Goal: Task Accomplishment & Management: Manage account settings

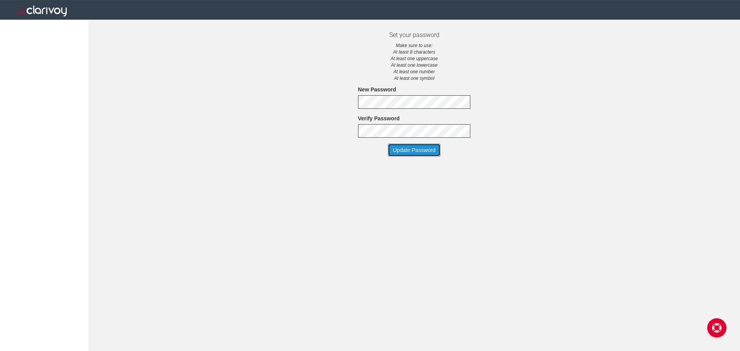
click at [415, 150] on button "Update Password" at bounding box center [414, 150] width 53 height 13
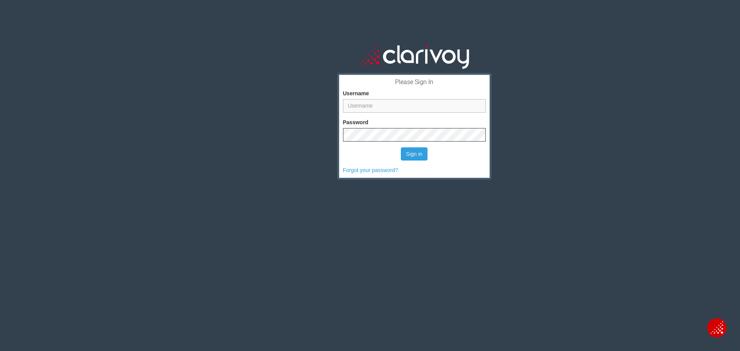
type input "dallin.breshears@youngkia.com"
click at [408, 156] on button "Sign in" at bounding box center [414, 153] width 27 height 13
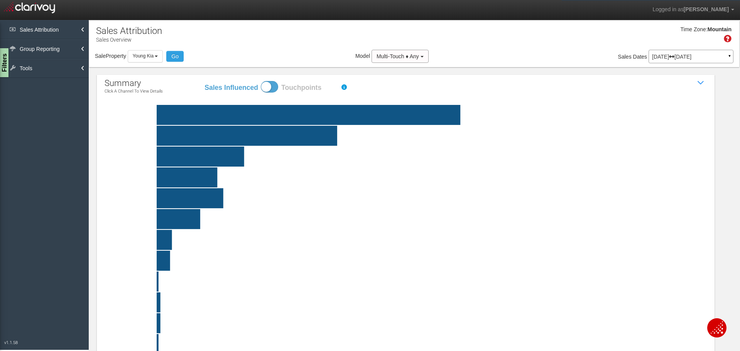
click at [280, 91] on div "Sales Influenced Touchpoints" at bounding box center [273, 86] width 139 height 14
click at [320, 86] on label "Touchpoints" at bounding box center [308, 88] width 54 height 10
click at [261, 85] on span at bounding box center [269, 87] width 17 height 12
click at [204, 81] on input "Sales Influenced Touchpoints" at bounding box center [204, 81] width 0 height 0
checkbox input "false"
